Goal: Information Seeking & Learning: Learn about a topic

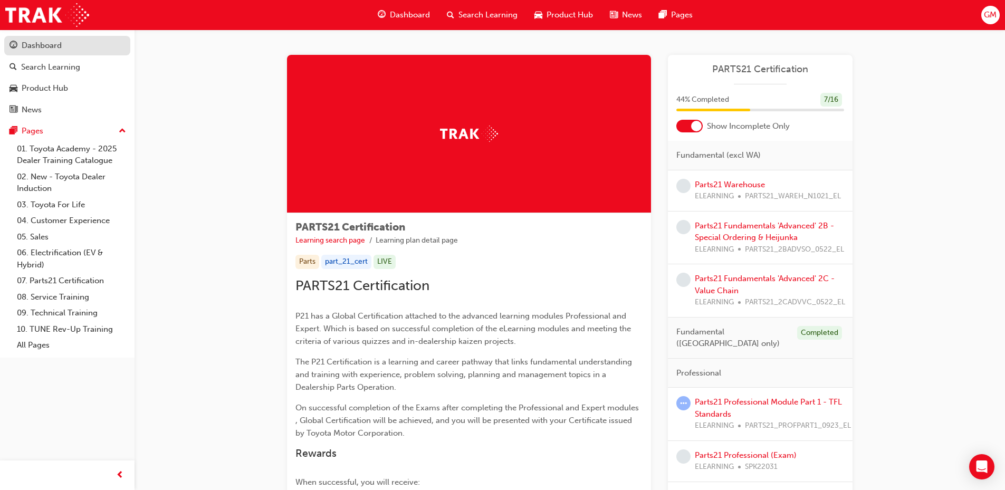
click at [59, 41] on div "Dashboard" at bounding box center [42, 46] width 40 height 12
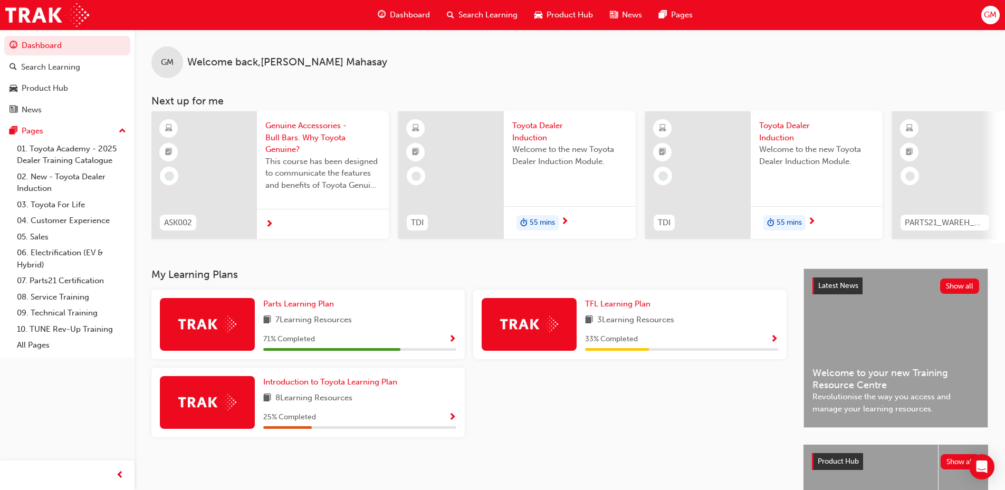
click at [775, 341] on span "Show Progress" at bounding box center [775, 339] width 8 height 9
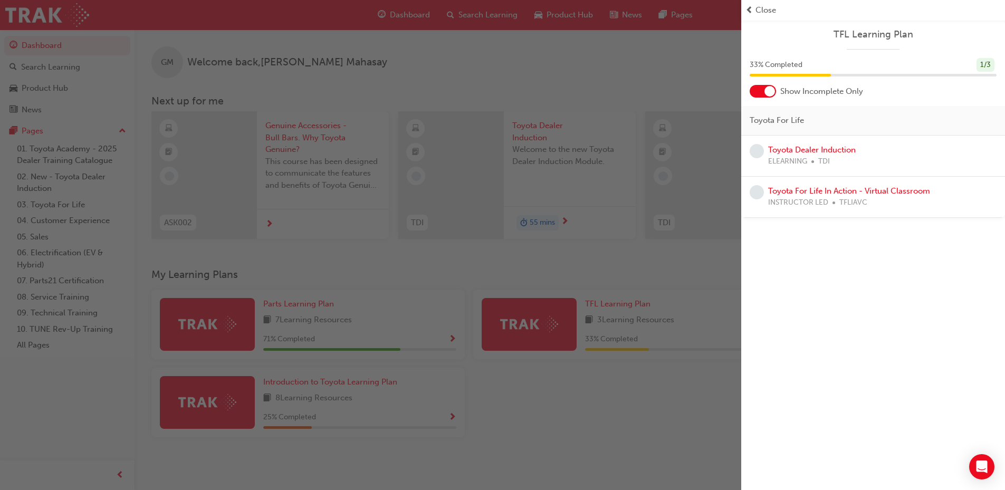
click at [765, 5] on span "Close" at bounding box center [766, 10] width 21 height 12
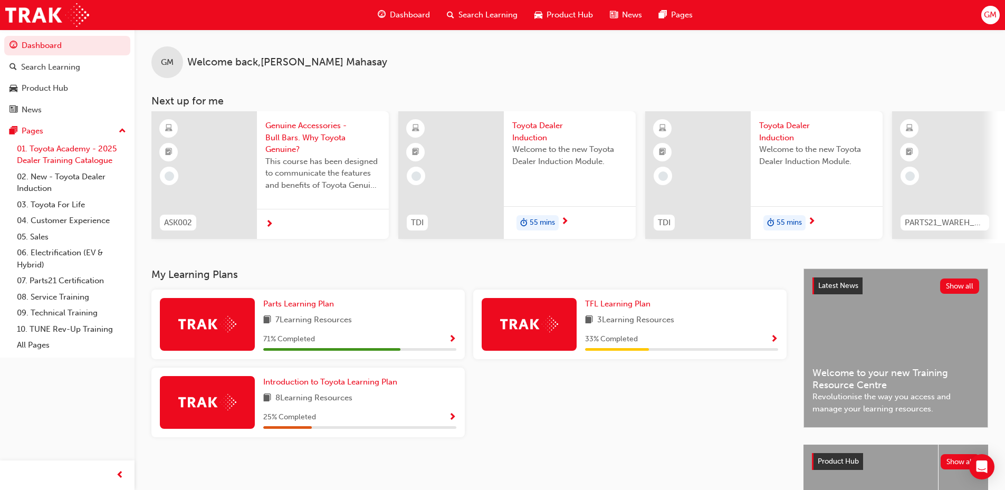
click at [69, 151] on link "01. Toyota Academy - 2025 Dealer Training Catalogue" at bounding box center [72, 155] width 118 height 28
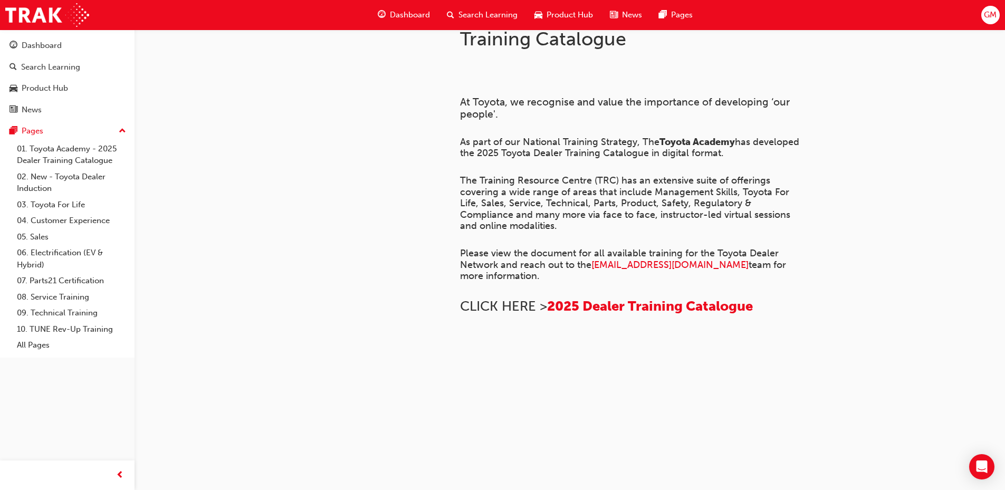
scroll to position [163, 0]
click at [673, 298] on span "2025 Dealer Training Catalogue" at bounding box center [650, 306] width 206 height 16
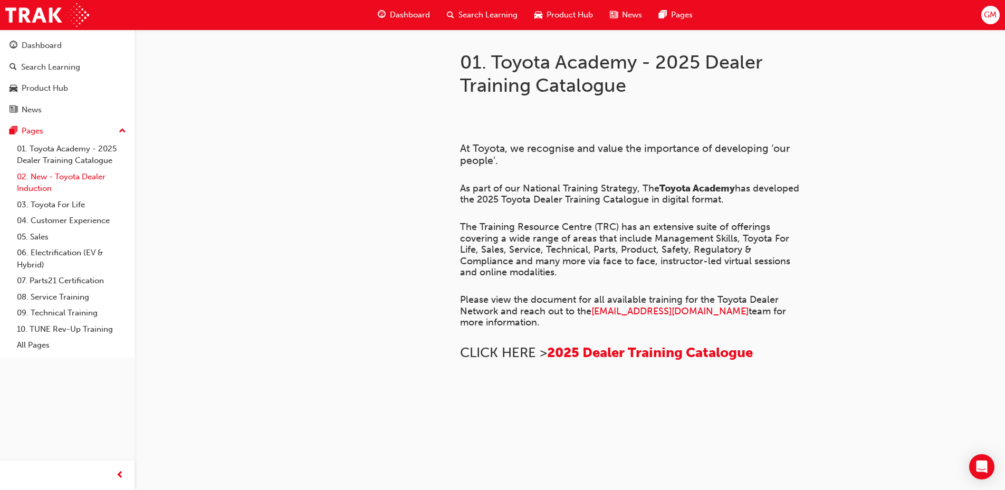
click at [58, 177] on link "02. New - Toyota Dealer Induction" at bounding box center [72, 183] width 118 height 28
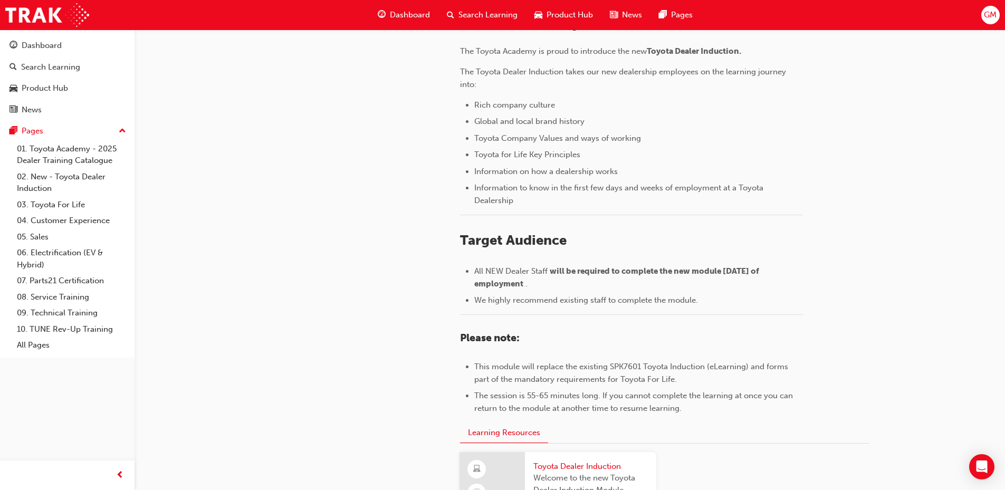
scroll to position [138, 0]
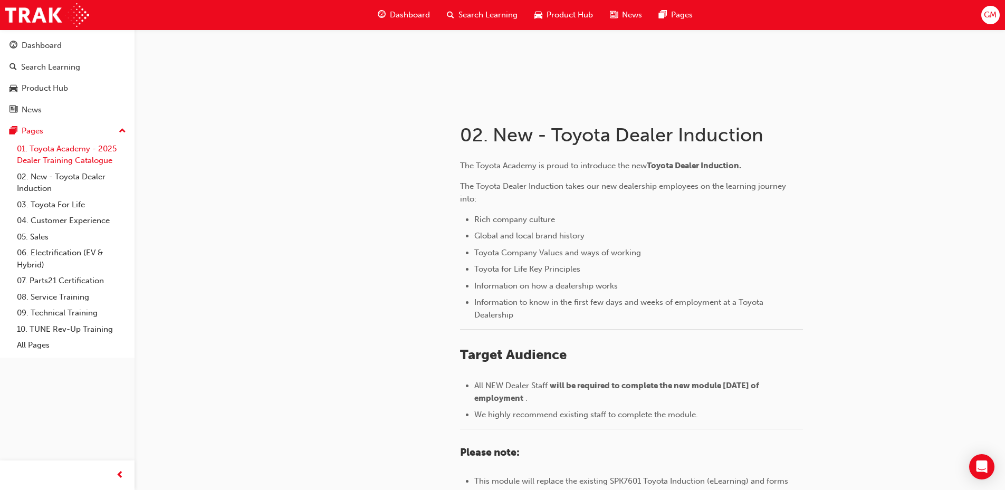
click at [60, 158] on link "01. Toyota Academy - 2025 Dealer Training Catalogue" at bounding box center [72, 155] width 118 height 28
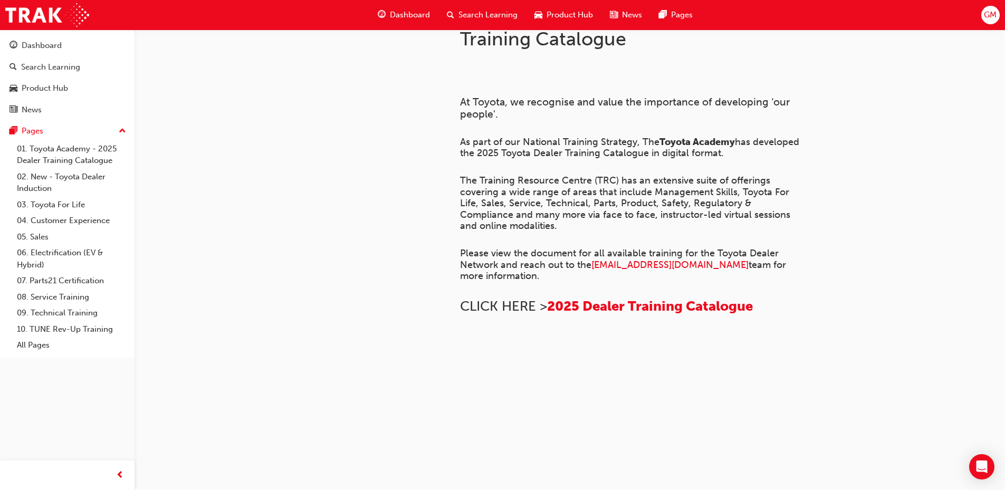
scroll to position [712, 0]
click at [72, 173] on link "02. New - Toyota Dealer Induction" at bounding box center [72, 183] width 118 height 28
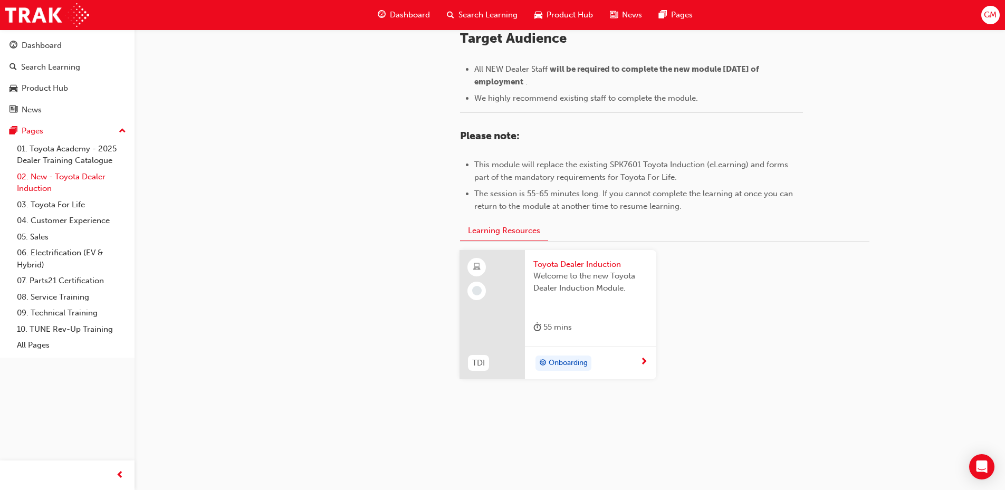
scroll to position [455, 0]
